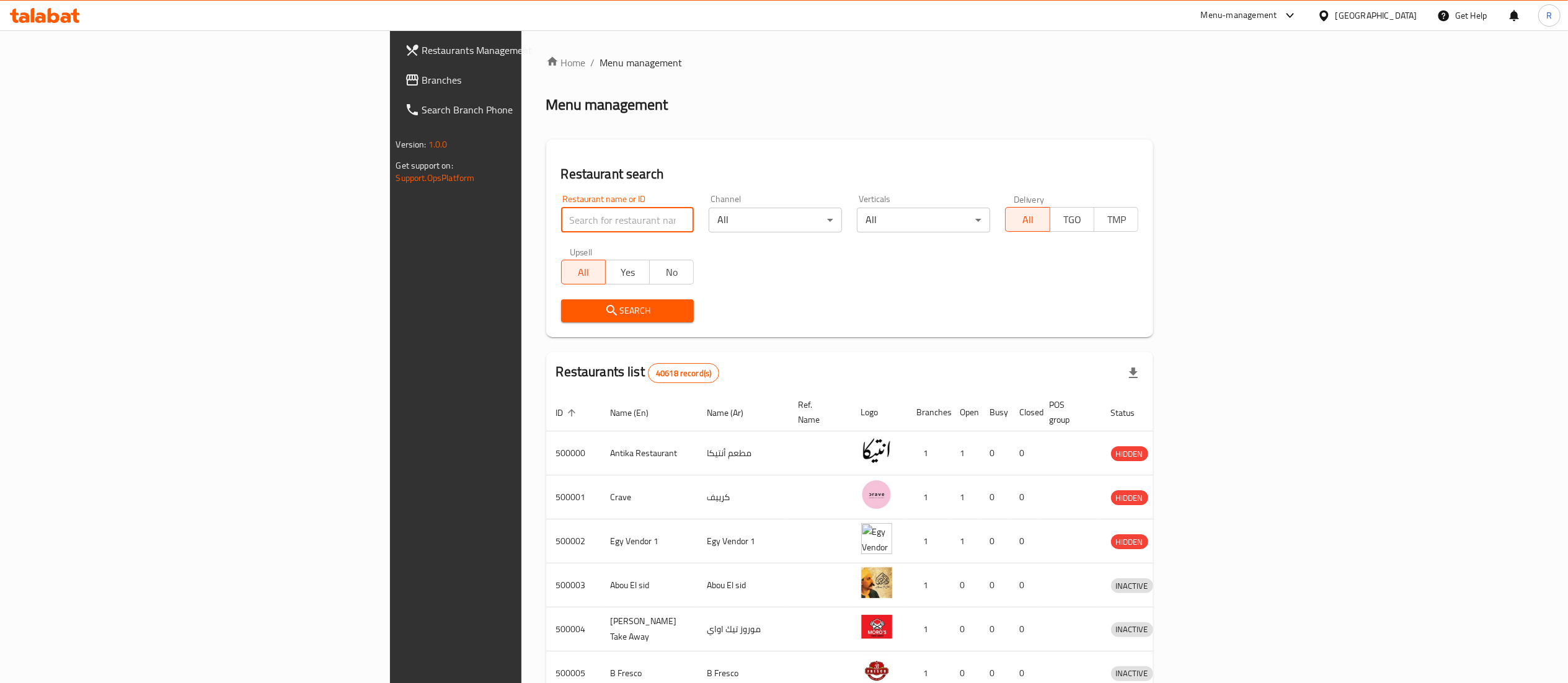
click at [564, 210] on input "search" at bounding box center [627, 219] width 133 height 25
type input "o"
type input "pancih"
click button "Search" at bounding box center [627, 311] width 133 height 23
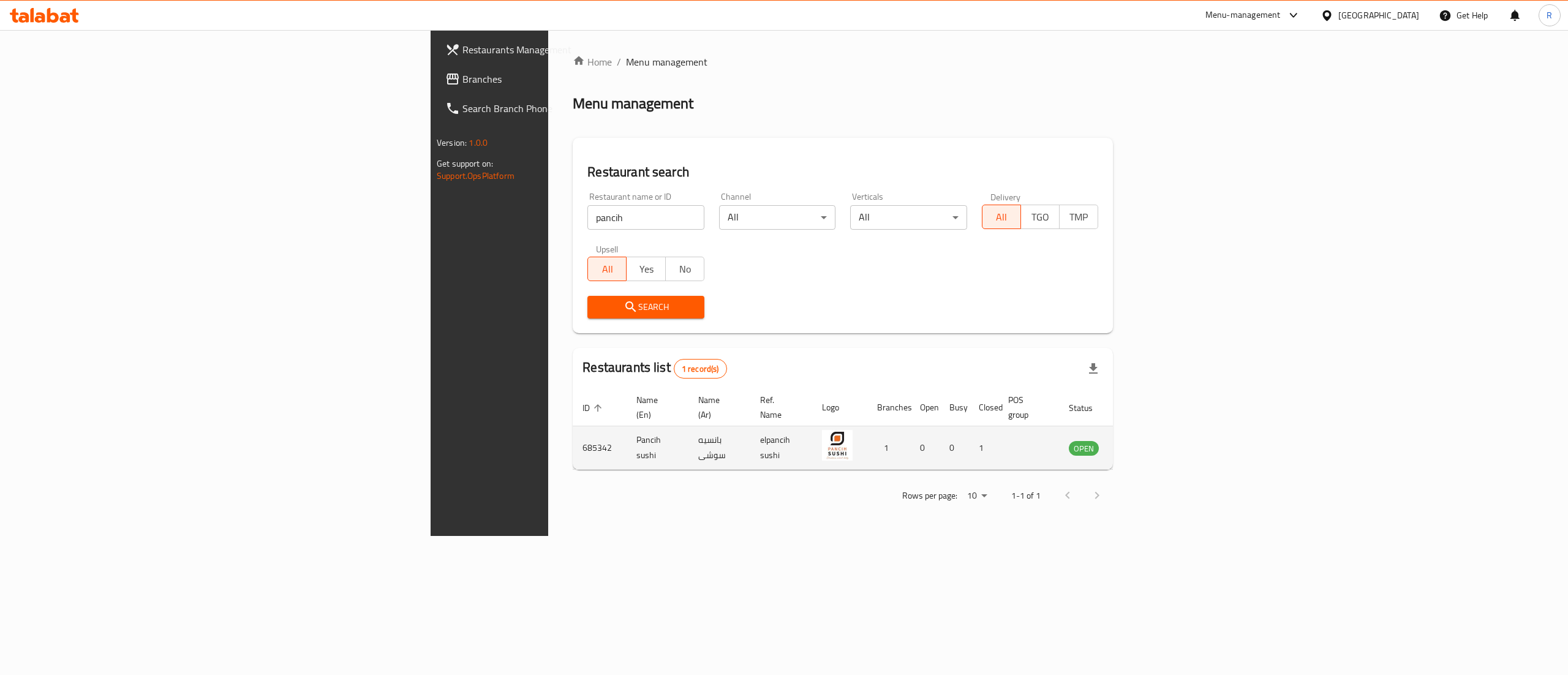
click at [1166, 443] on td "enhanced table" at bounding box center [1144, 448] width 42 height 43
click at [1147, 444] on icon "enhanced table" at bounding box center [1140, 449] width 13 height 11
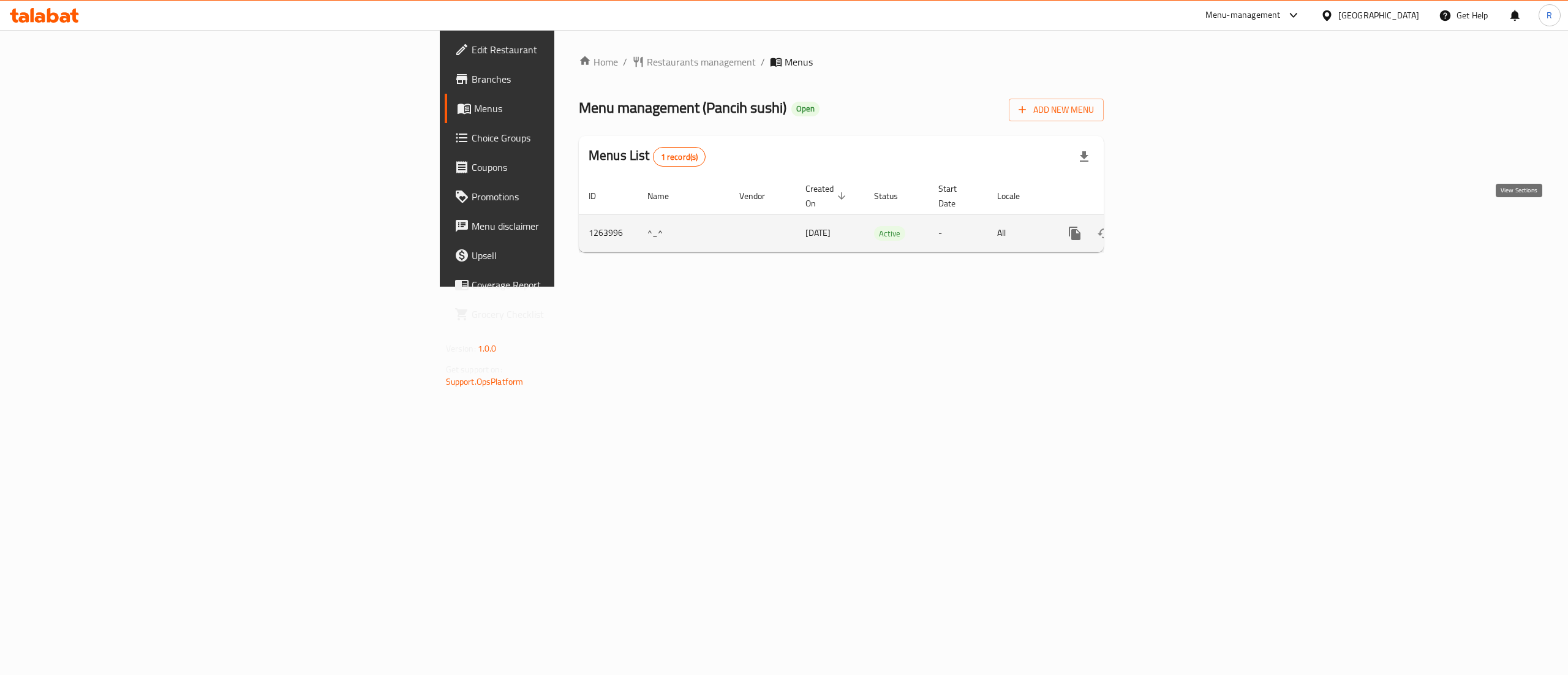
click at [1170, 226] on icon "enhanced table" at bounding box center [1163, 233] width 14 height 14
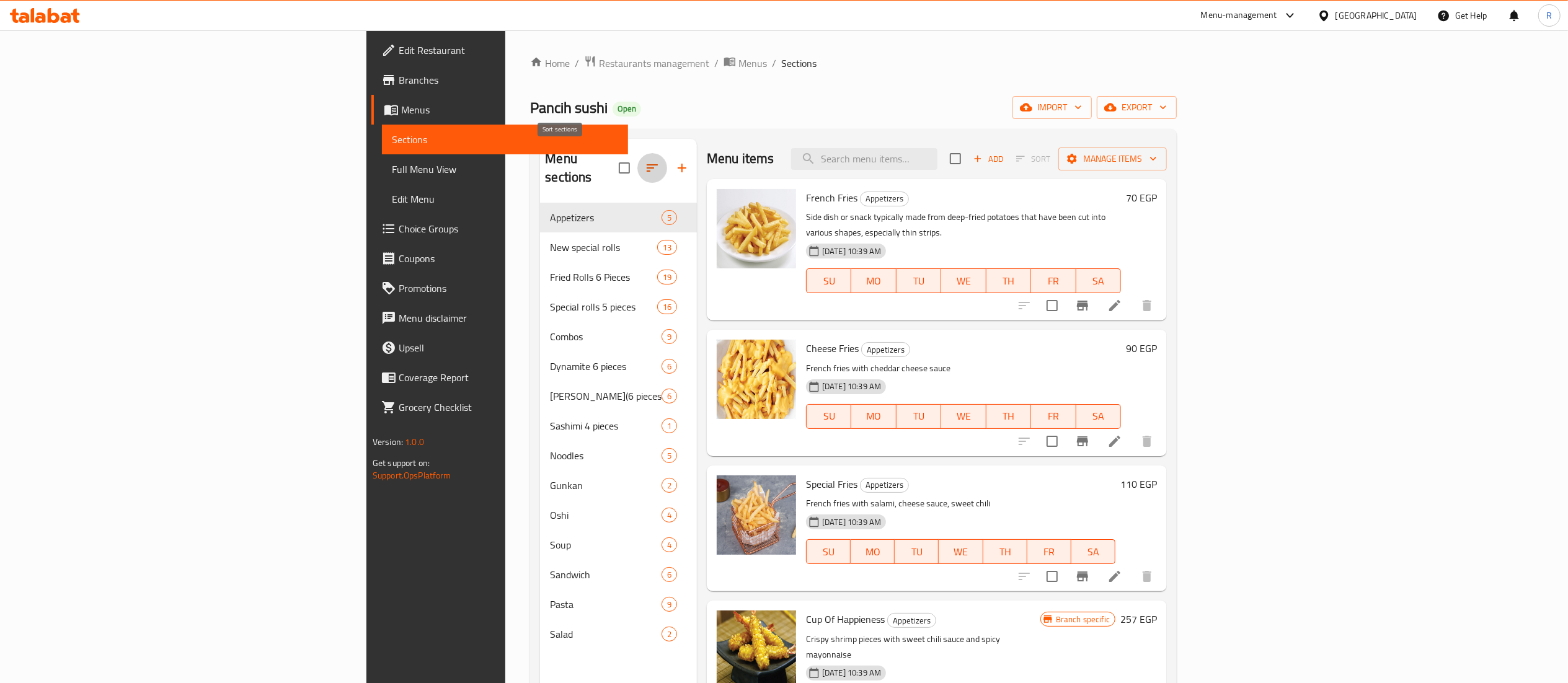
click at [645, 160] on icon "button" at bounding box center [652, 168] width 15 height 15
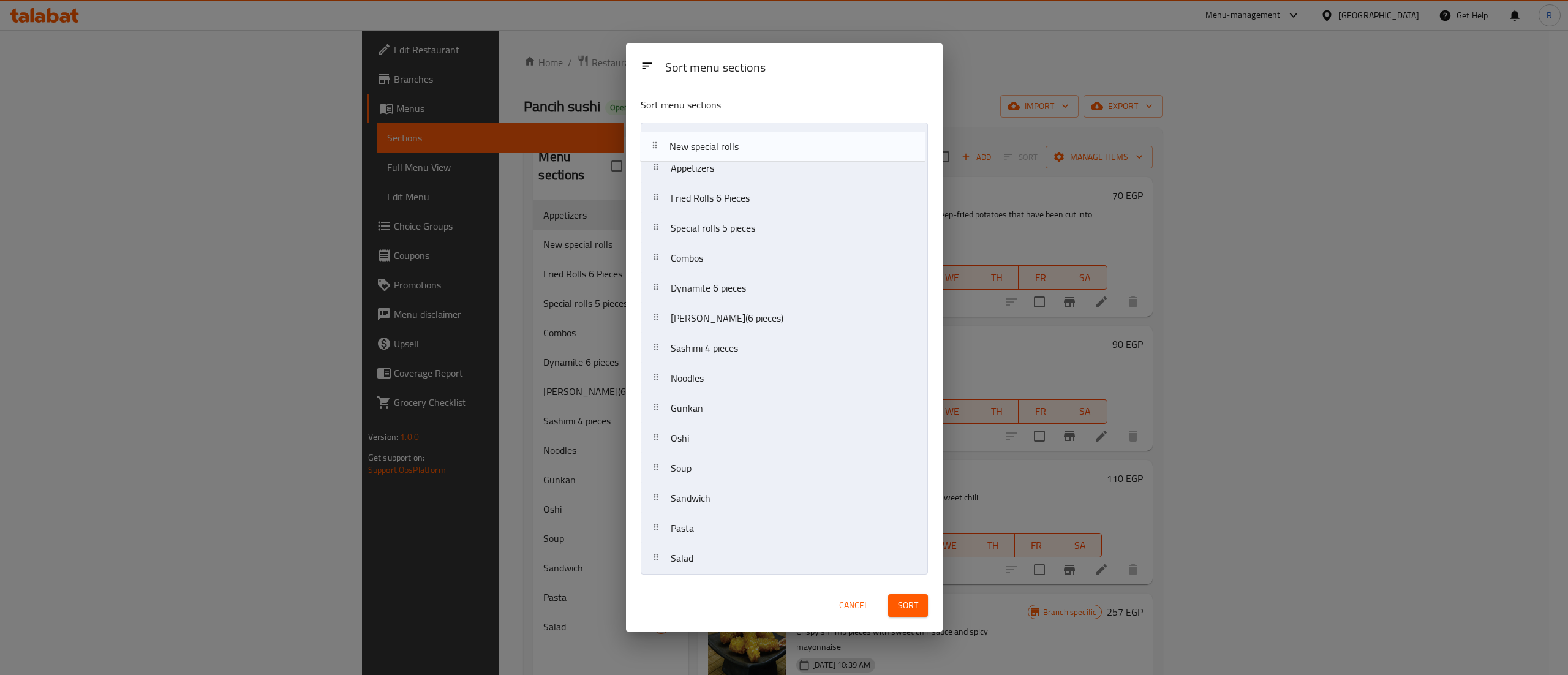
drag, startPoint x: 809, startPoint y: 168, endPoint x: 806, endPoint y: 141, distance: 27.2
click at [806, 141] on nav "Appetizers New special rolls Fried Rolls 6 Pieces Special rolls 5 pieces Combos…" at bounding box center [784, 348] width 287 height 452
drag, startPoint x: 802, startPoint y: 203, endPoint x: 799, endPoint y: 166, distance: 37.1
click at [799, 166] on nav "New special rolls Appetizers Fried Rolls 6 Pieces Special rolls 5 pieces Combos…" at bounding box center [784, 348] width 287 height 452
drag, startPoint x: 830, startPoint y: 241, endPoint x: 834, endPoint y: 182, distance: 59.1
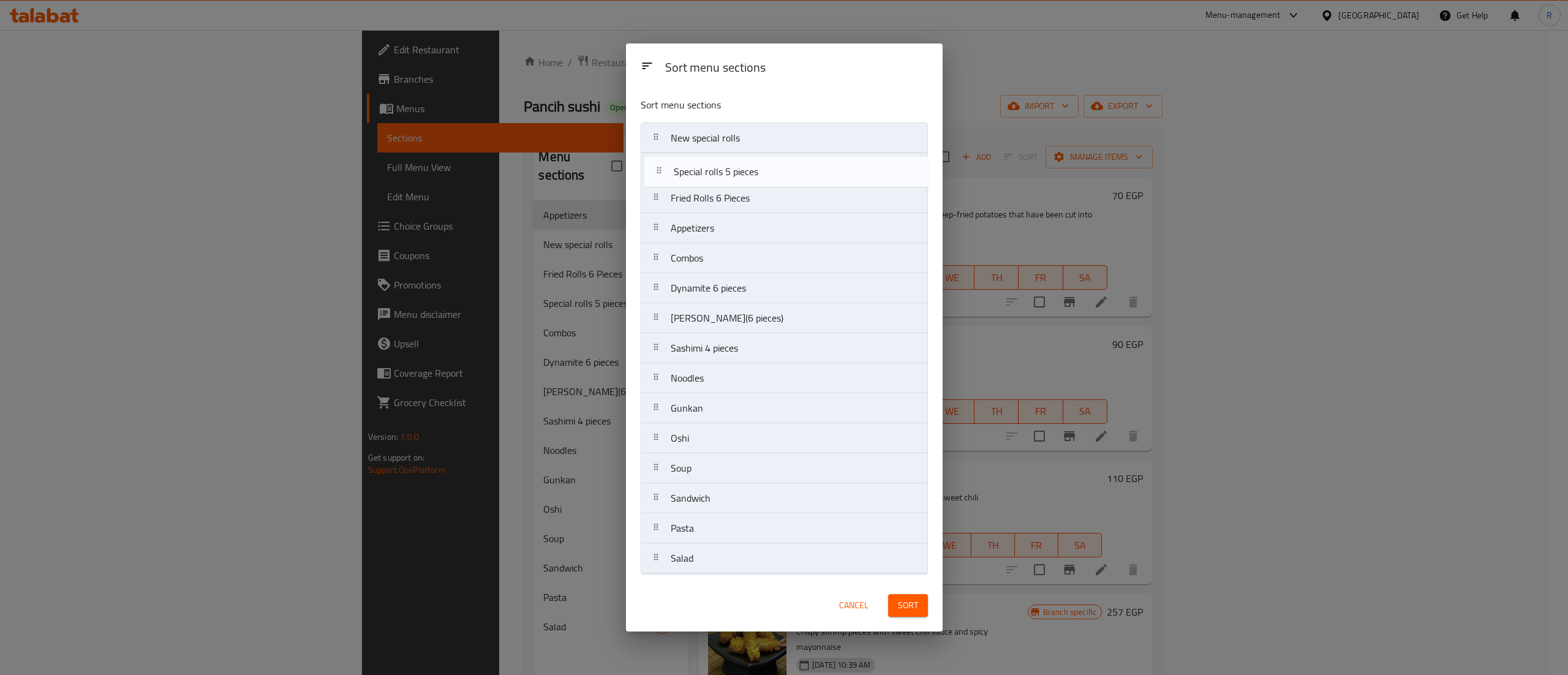
click at [834, 182] on nav "New special rolls Fried Rolls 6 Pieces Appetizers Special rolls 5 pieces Combos…" at bounding box center [784, 348] width 287 height 452
drag, startPoint x: 864, startPoint y: 302, endPoint x: 863, endPoint y: 218, distance: 84.0
click at [863, 218] on nav "New special rolls Special rolls 5 pieces Fried Rolls 6 Pieces Appetizers Combos…" at bounding box center [784, 348] width 287 height 452
drag, startPoint x: 839, startPoint y: 328, endPoint x: 841, endPoint y: 258, distance: 70.0
click at [841, 258] on nav "New special rolls Special rolls 5 pieces Fried Rolls 6 Pieces Hoso [PERSON_NAME…" at bounding box center [784, 348] width 287 height 452
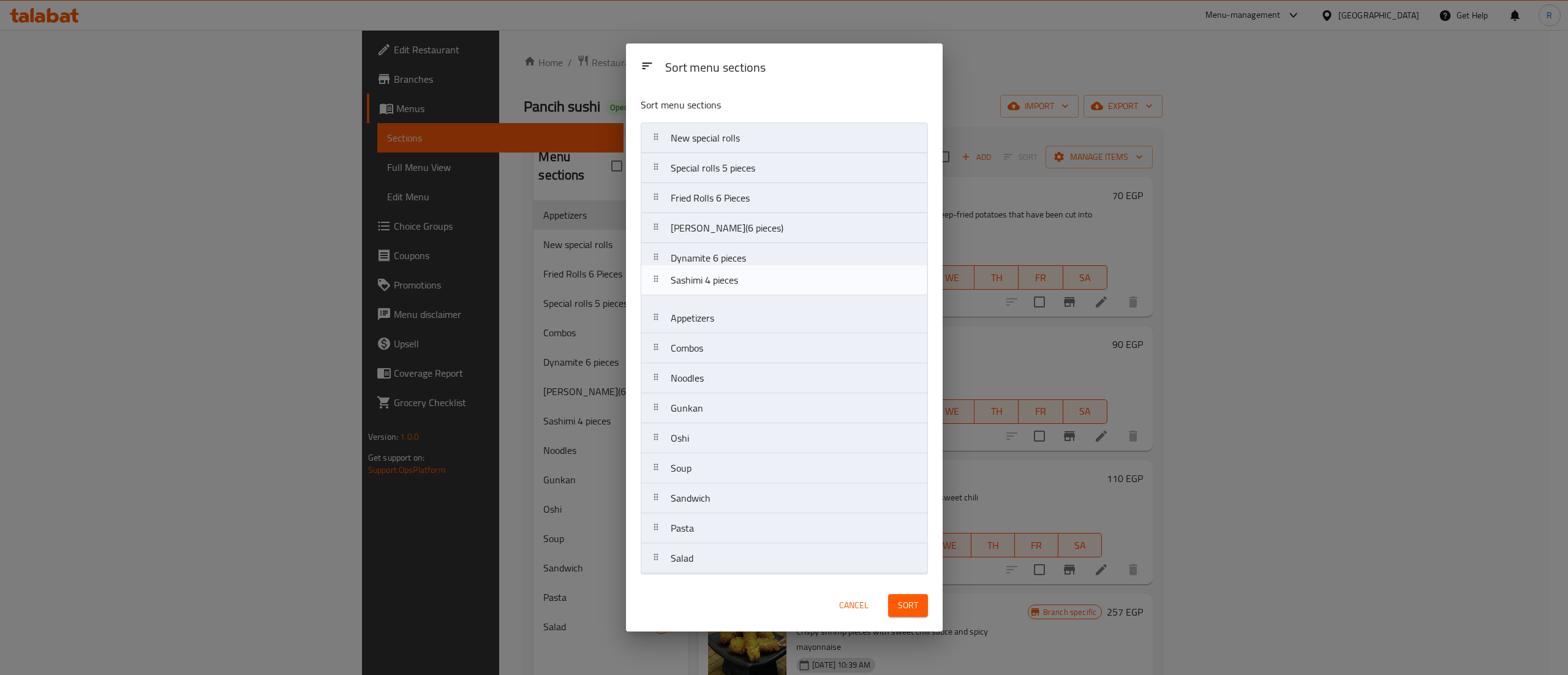
drag, startPoint x: 851, startPoint y: 359, endPoint x: 851, endPoint y: 286, distance: 73.0
click at [851, 286] on nav "New special rolls Special rolls 5 pieces Fried Rolls 6 Pieces Hoso [PERSON_NAME…" at bounding box center [784, 348] width 287 height 452
drag, startPoint x: 861, startPoint y: 423, endPoint x: 876, endPoint y: 330, distance: 94.2
click at [876, 330] on nav "New special rolls Special rolls 5 pieces Fried Rolls 6 Pieces Hoso [PERSON_NAME…" at bounding box center [784, 348] width 287 height 452
drag, startPoint x: 860, startPoint y: 441, endPoint x: 861, endPoint y: 322, distance: 119.0
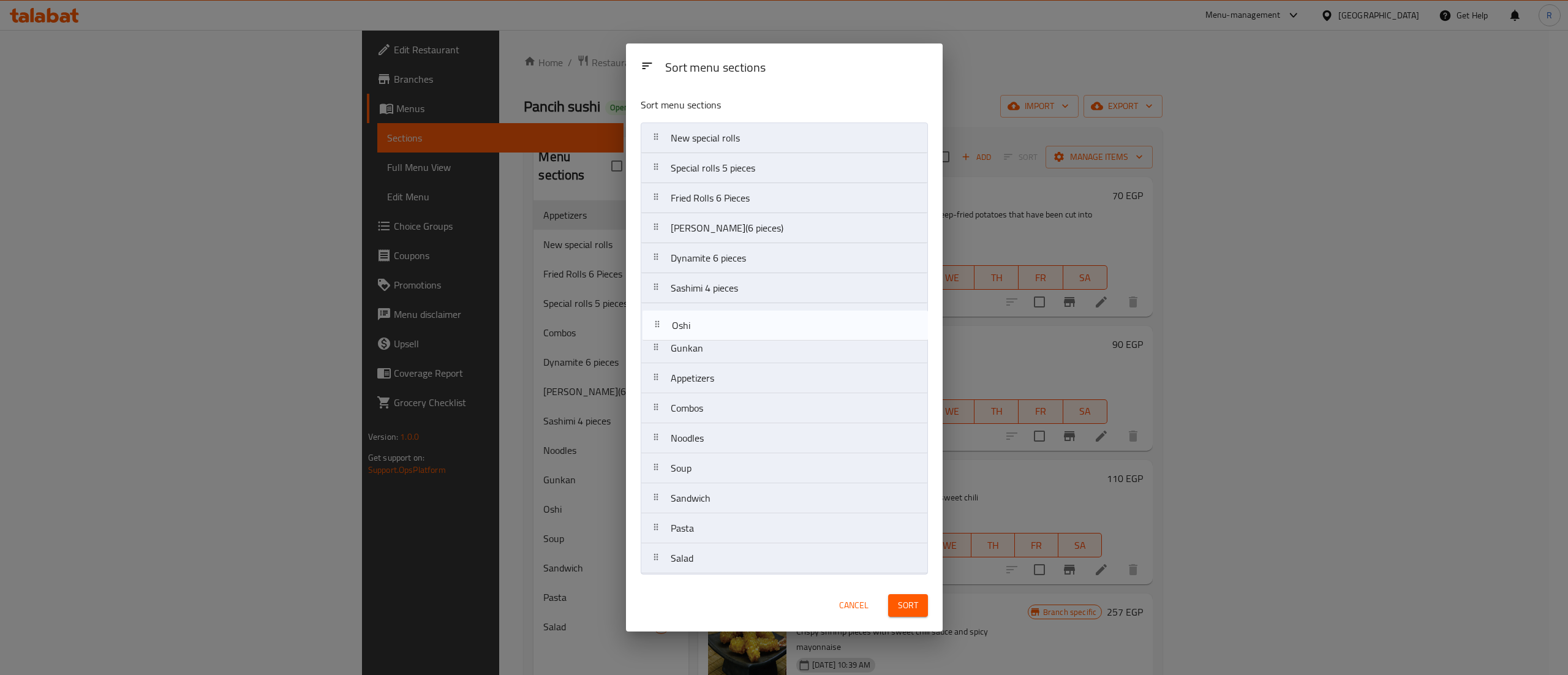
click at [861, 322] on nav "New special rolls Special rolls 5 pieces Fried Rolls 6 Pieces Hoso [PERSON_NAME…" at bounding box center [784, 348] width 287 height 452
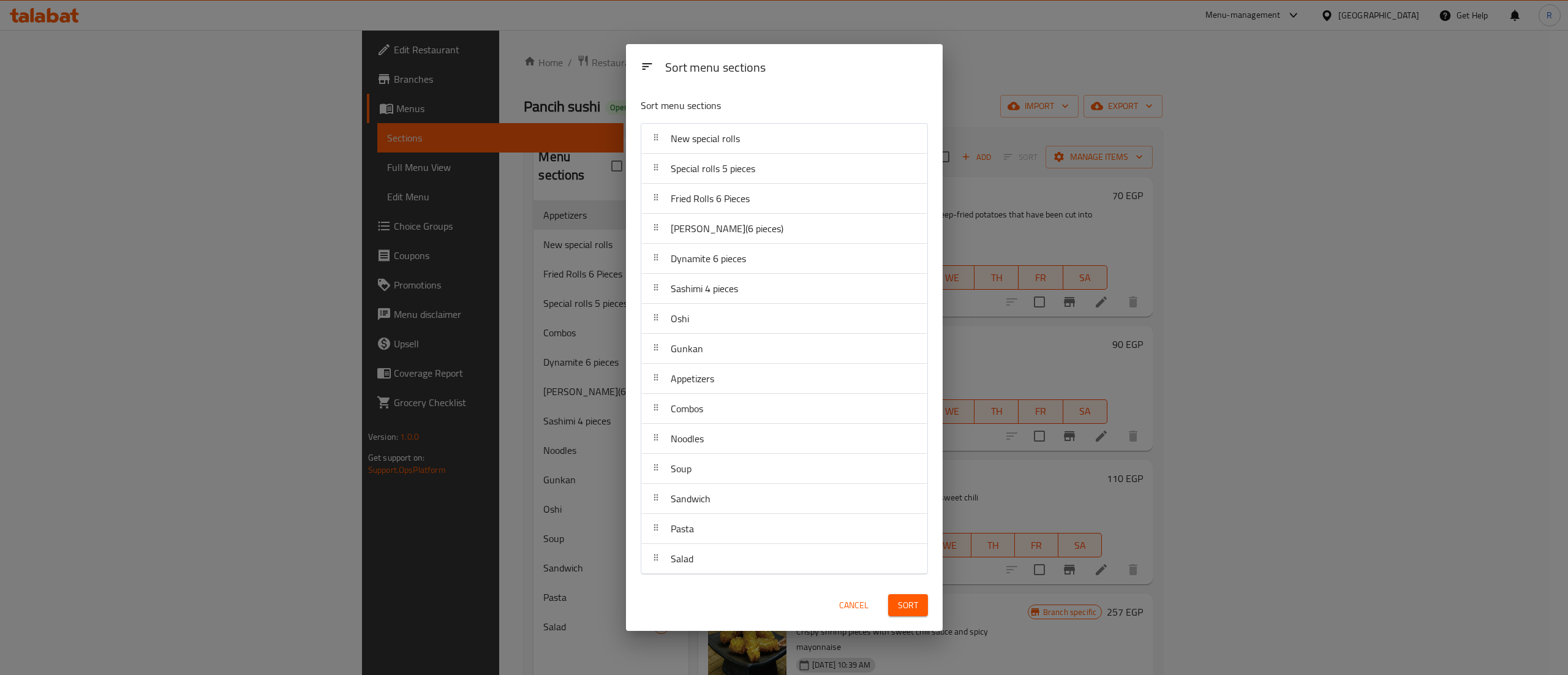
click at [905, 602] on span "Sort" at bounding box center [908, 605] width 20 height 15
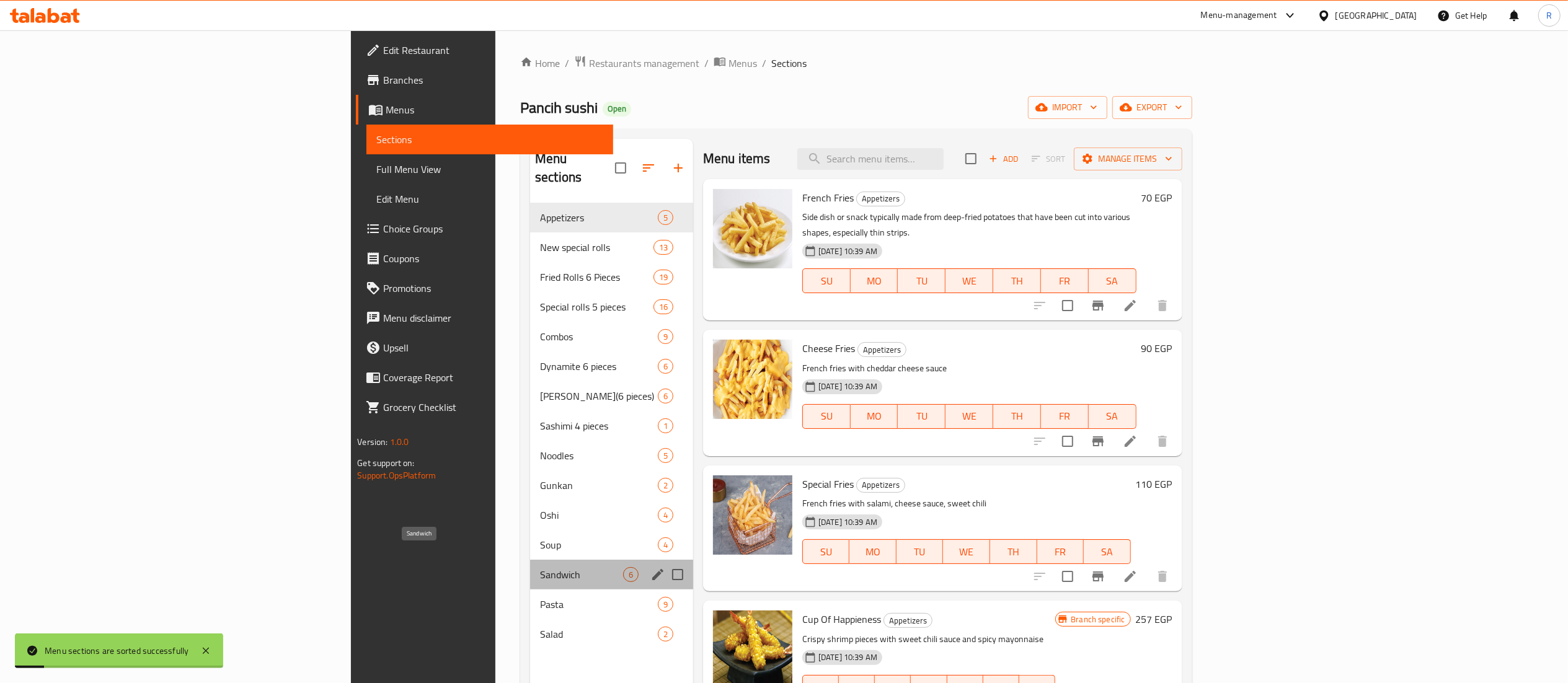
click at [540, 567] on span "Sandwich" at bounding box center [581, 575] width 83 height 15
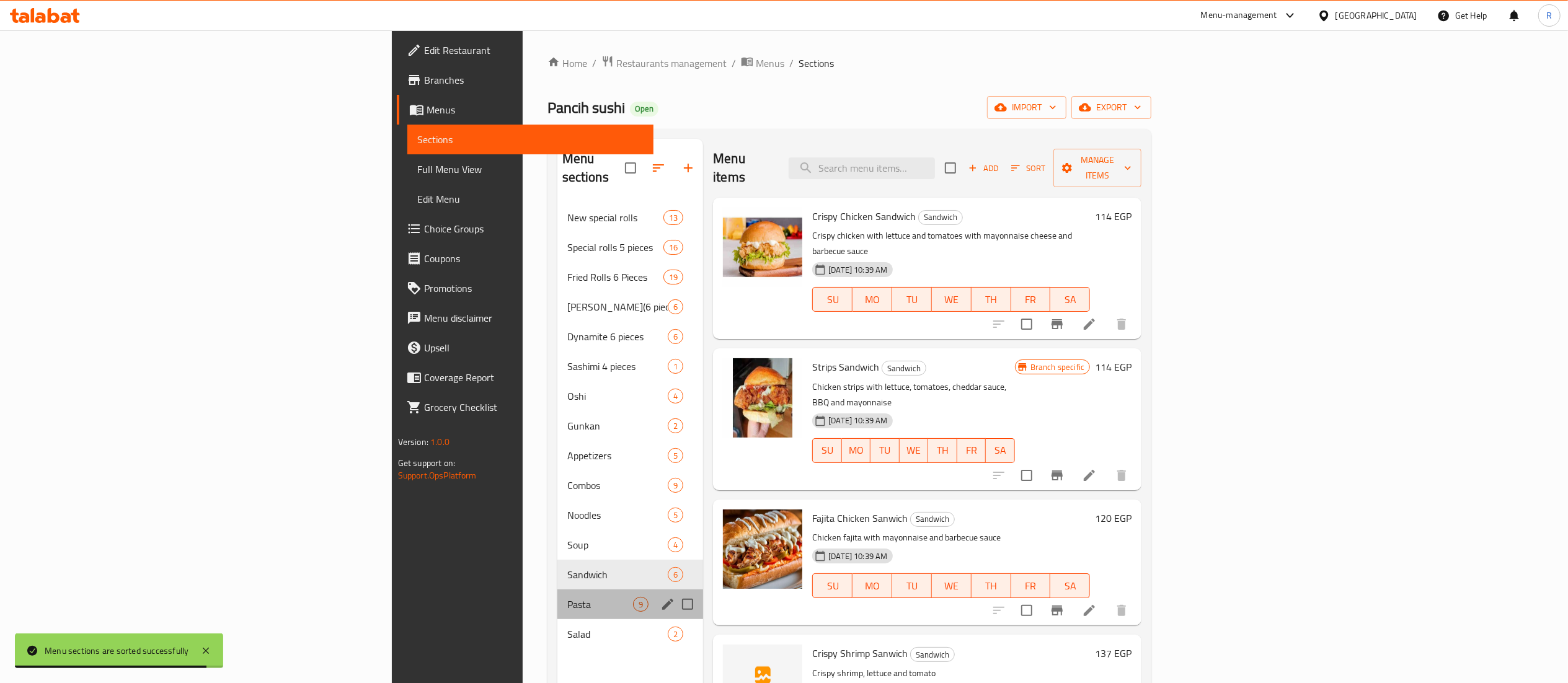
click at [557, 597] on div "Pasta 9" at bounding box center [630, 604] width 147 height 30
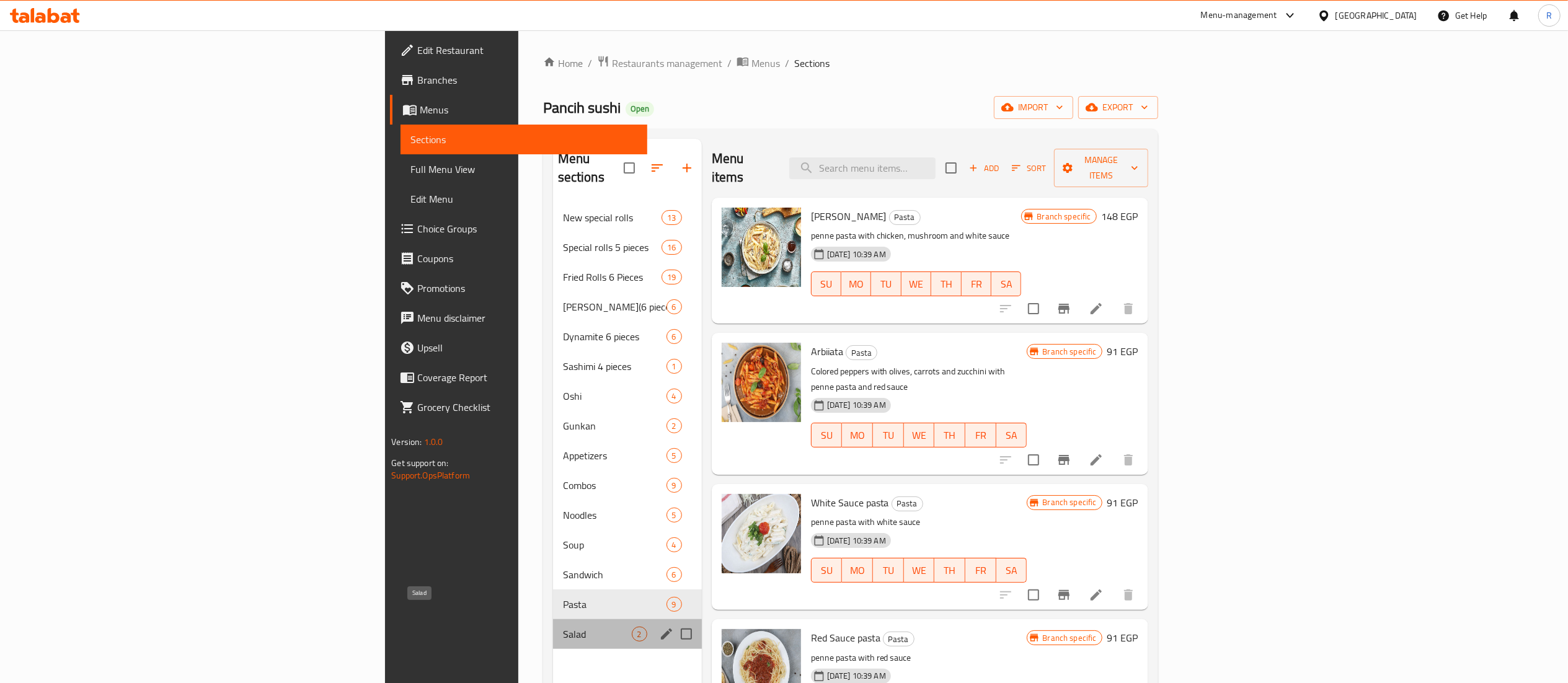
click at [563, 627] on span "Salad" at bounding box center [597, 634] width 69 height 15
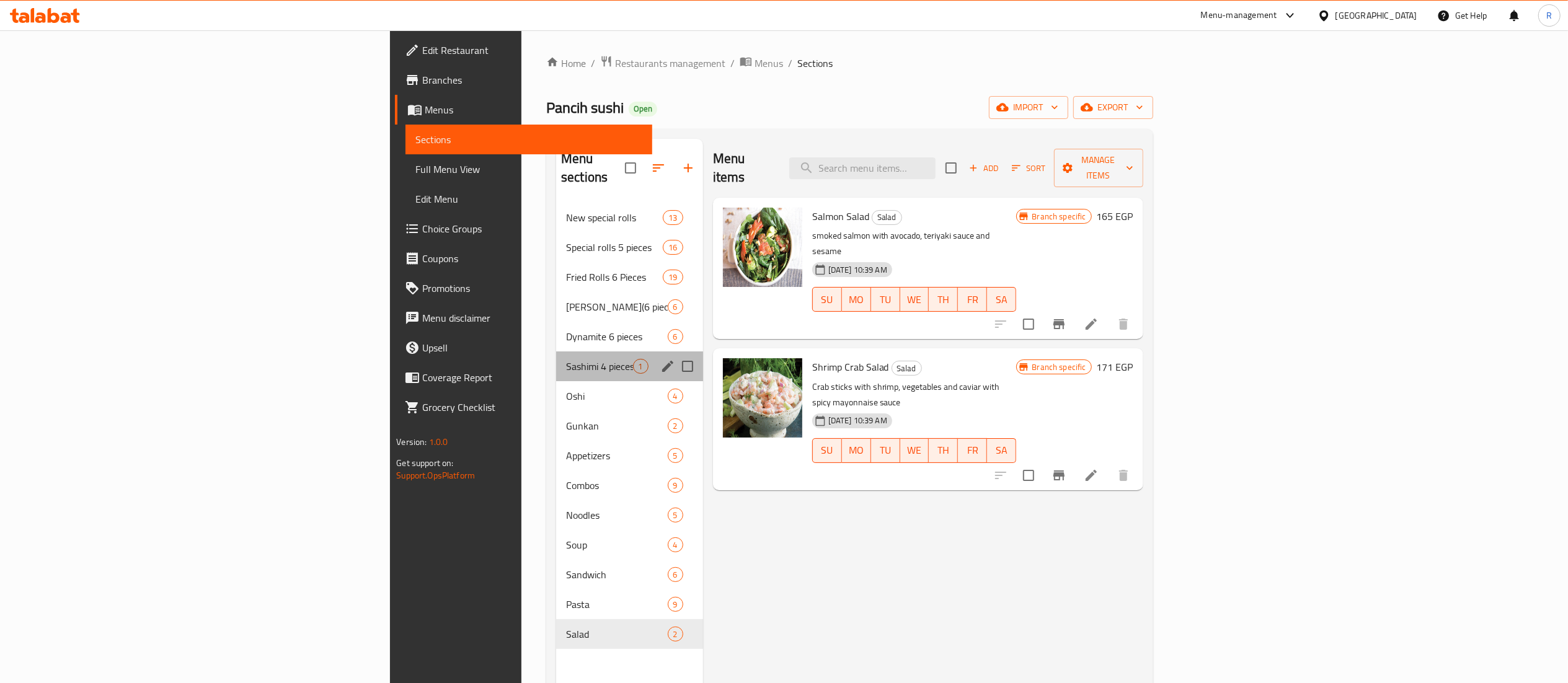
click at [556, 360] on div "Sashimi 4 pieces 1" at bounding box center [629, 366] width 147 height 30
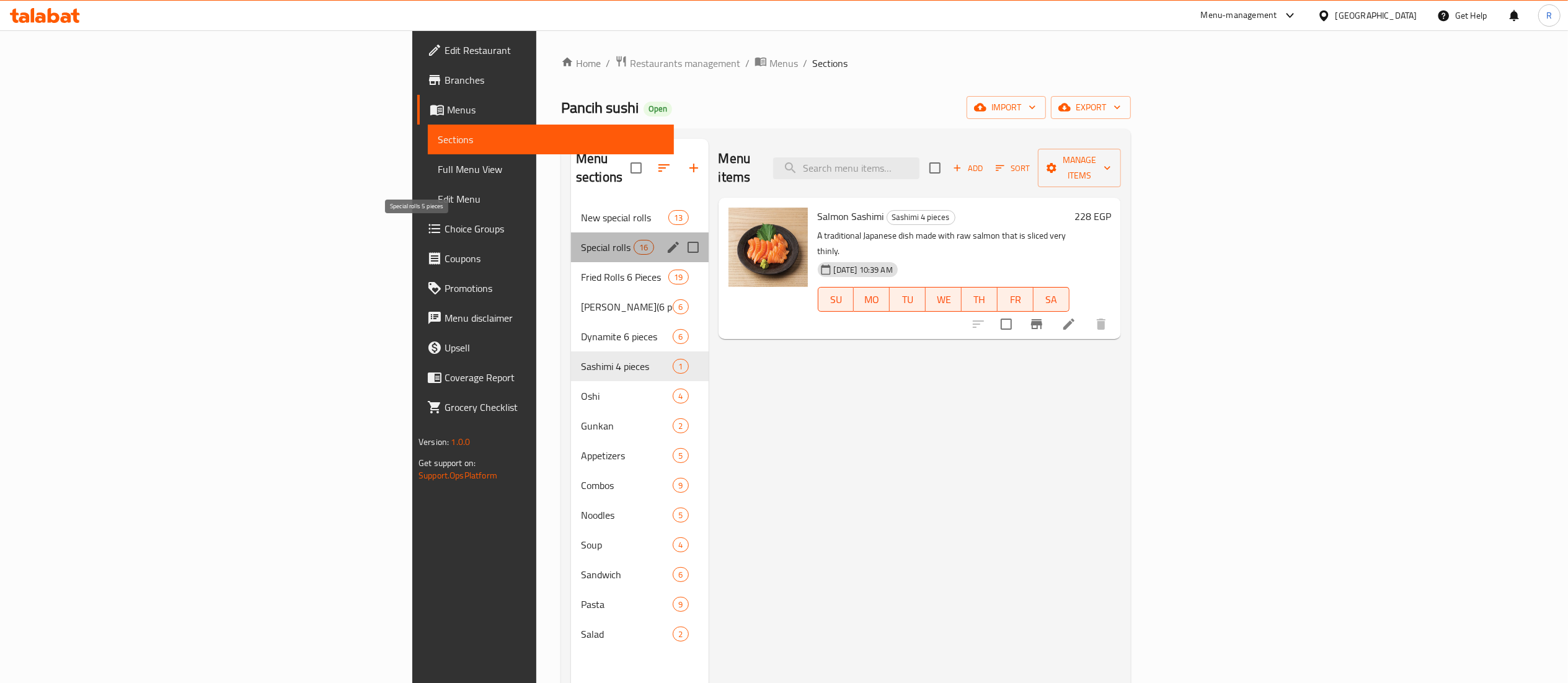
click at [581, 240] on span "Special rolls 5 pieces" at bounding box center [607, 247] width 53 height 15
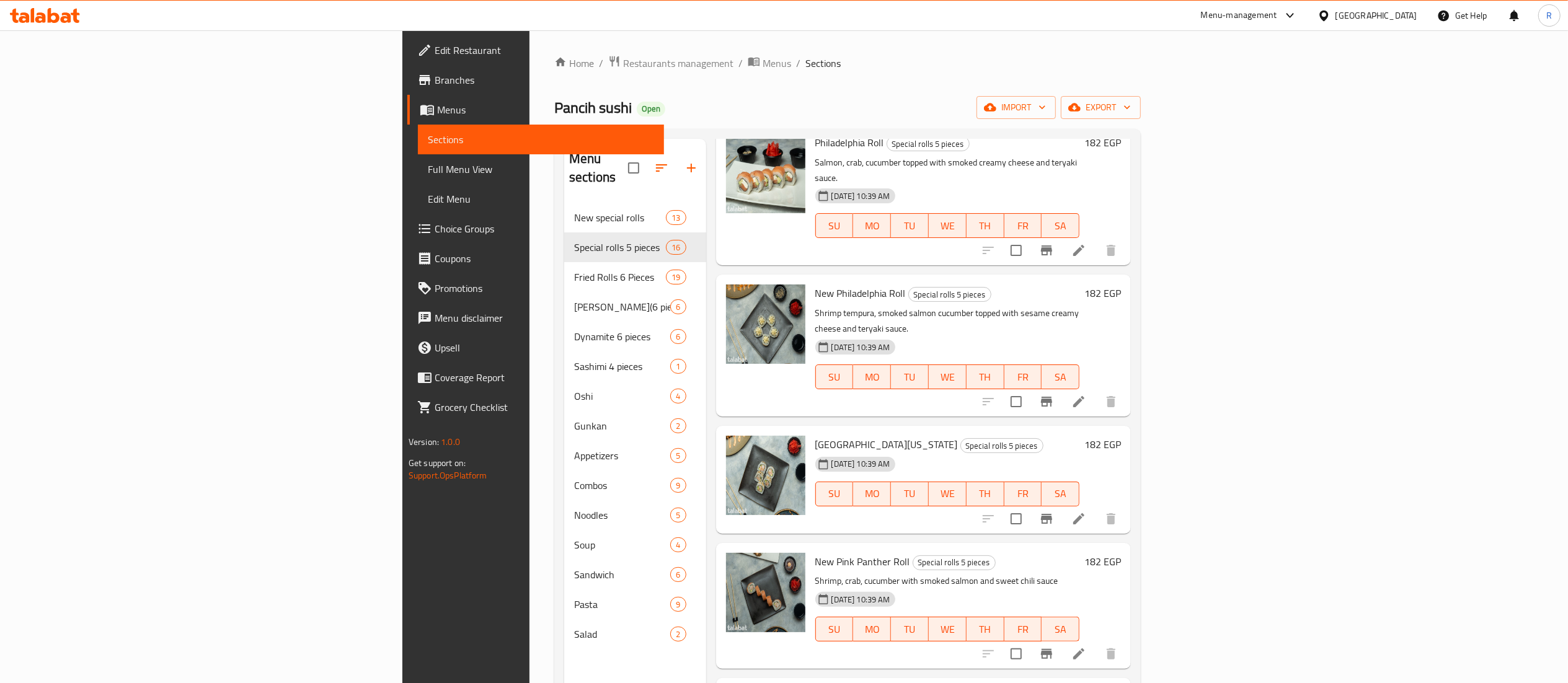
scroll to position [1495, 0]
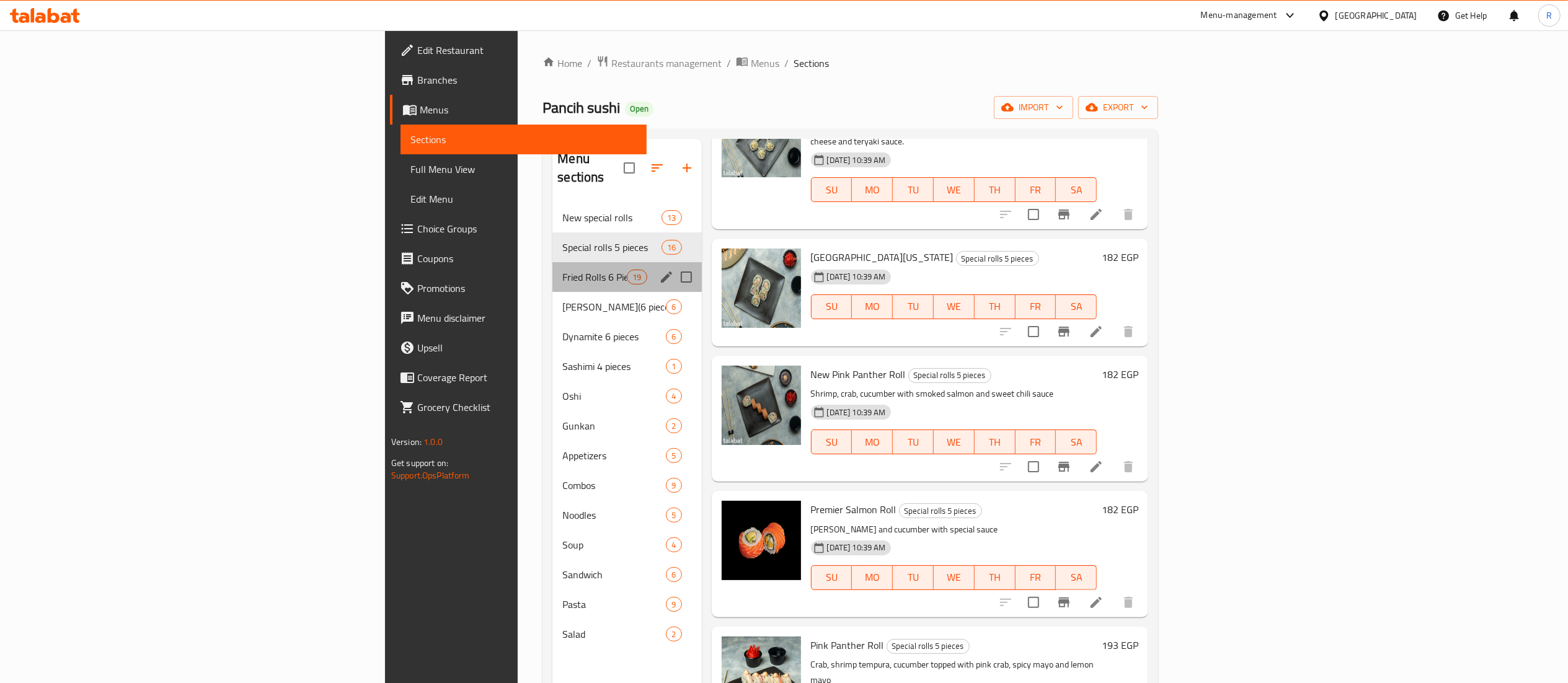
click at [553, 262] on div "Fried Rolls 6 Pieces 19" at bounding box center [626, 277] width 148 height 30
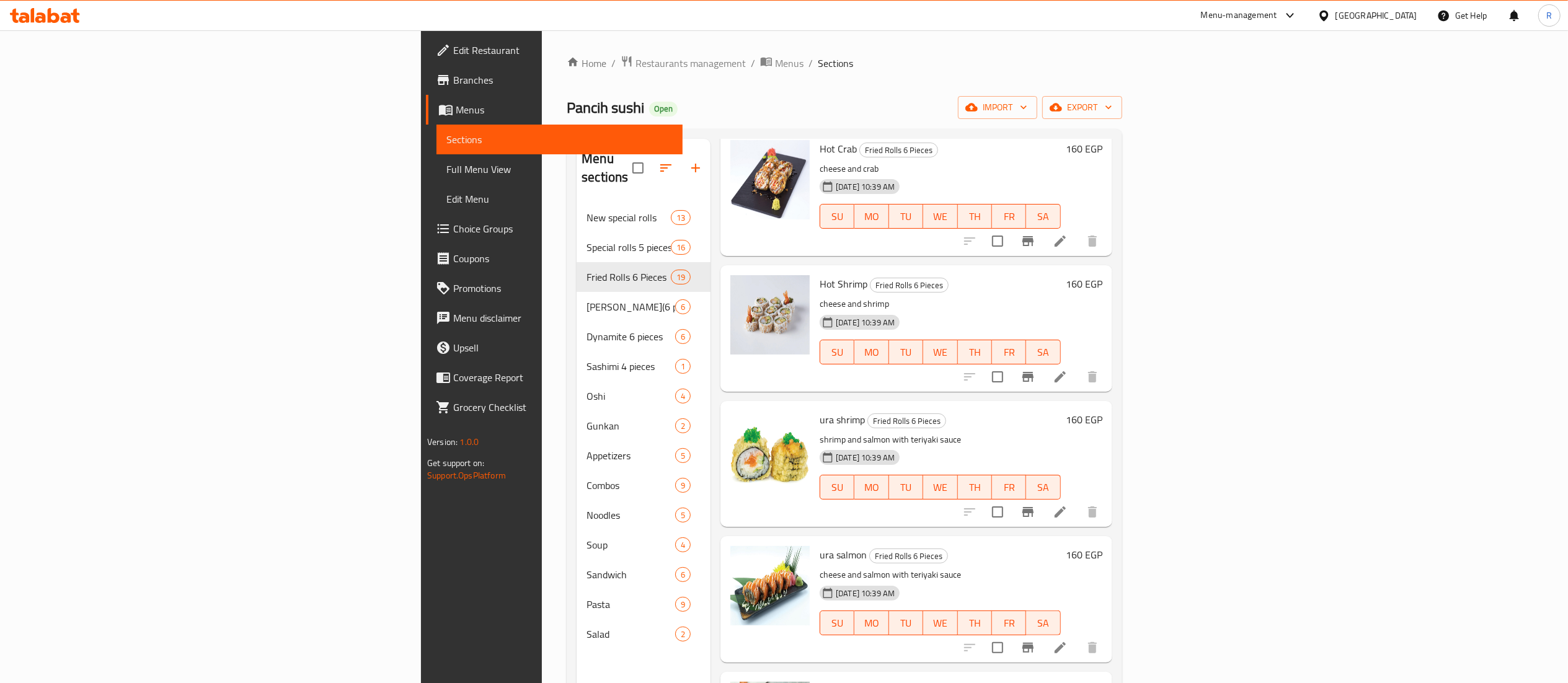
scroll to position [1594, 0]
